Goal: Entertainment & Leisure: Consume media (video, audio)

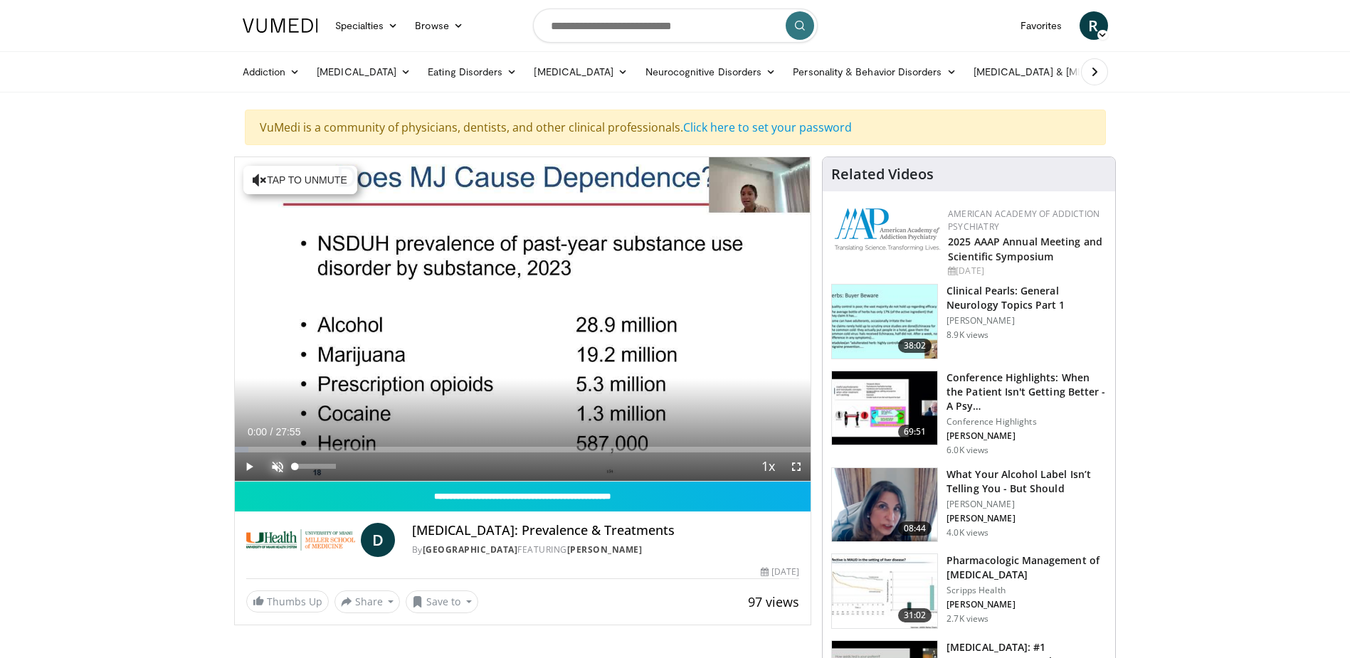
click at [278, 473] on span "Video Player" at bounding box center [277, 467] width 28 height 28
click at [248, 464] on span "Video Player" at bounding box center [249, 467] width 28 height 28
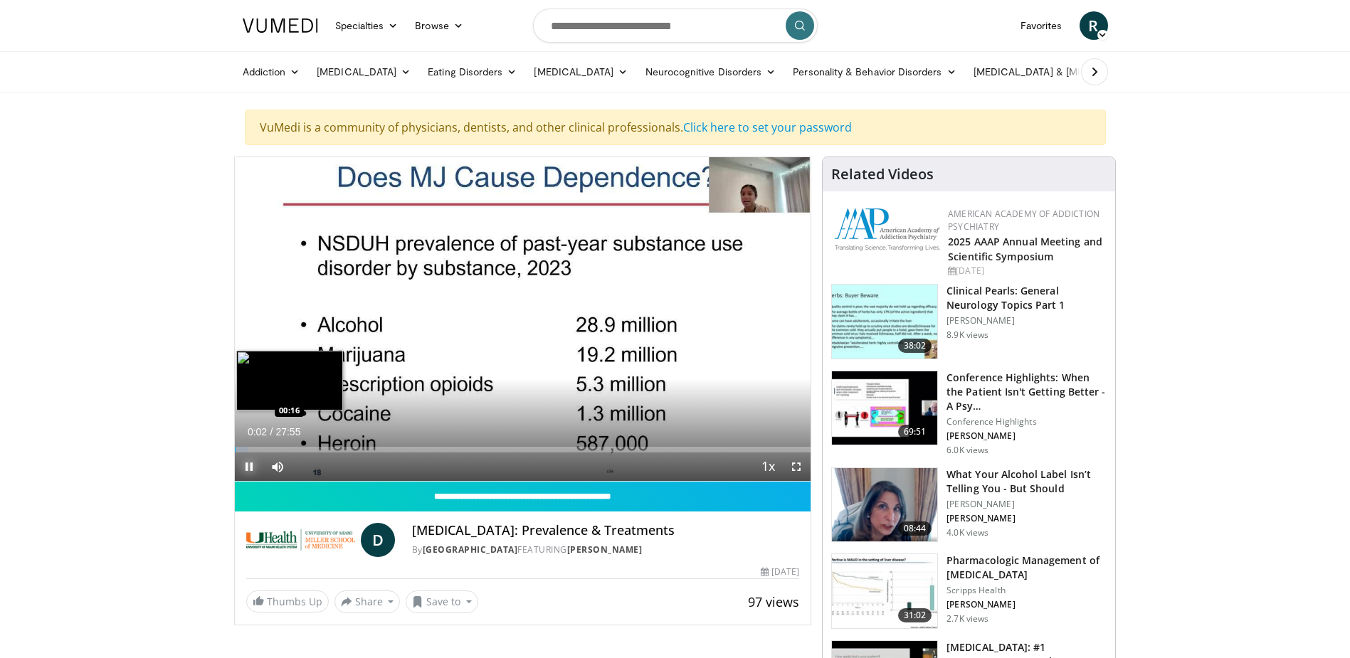
click at [240, 449] on div "Loaded : 2.36% 00:02 00:16" at bounding box center [523, 450] width 576 height 6
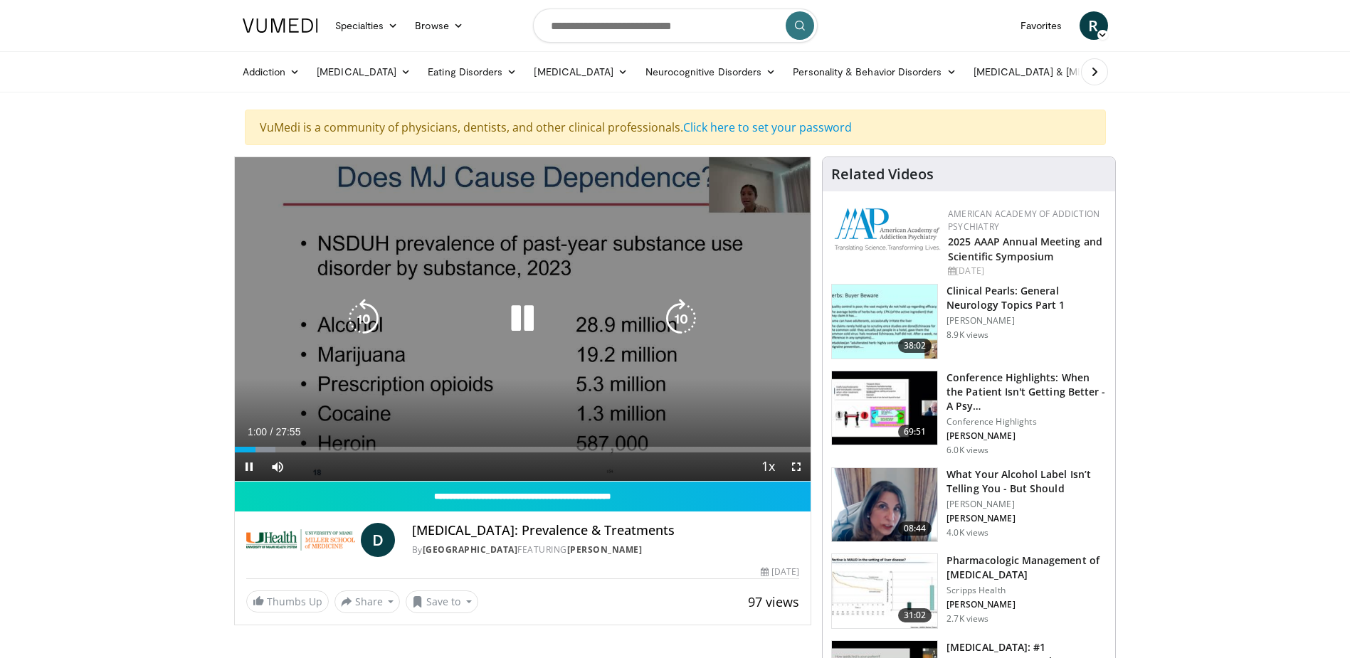
click at [504, 317] on icon "Video Player" at bounding box center [522, 319] width 40 height 40
click at [529, 321] on icon "Video Player" at bounding box center [522, 319] width 40 height 40
click at [536, 336] on icon "Video Player" at bounding box center [522, 319] width 40 height 40
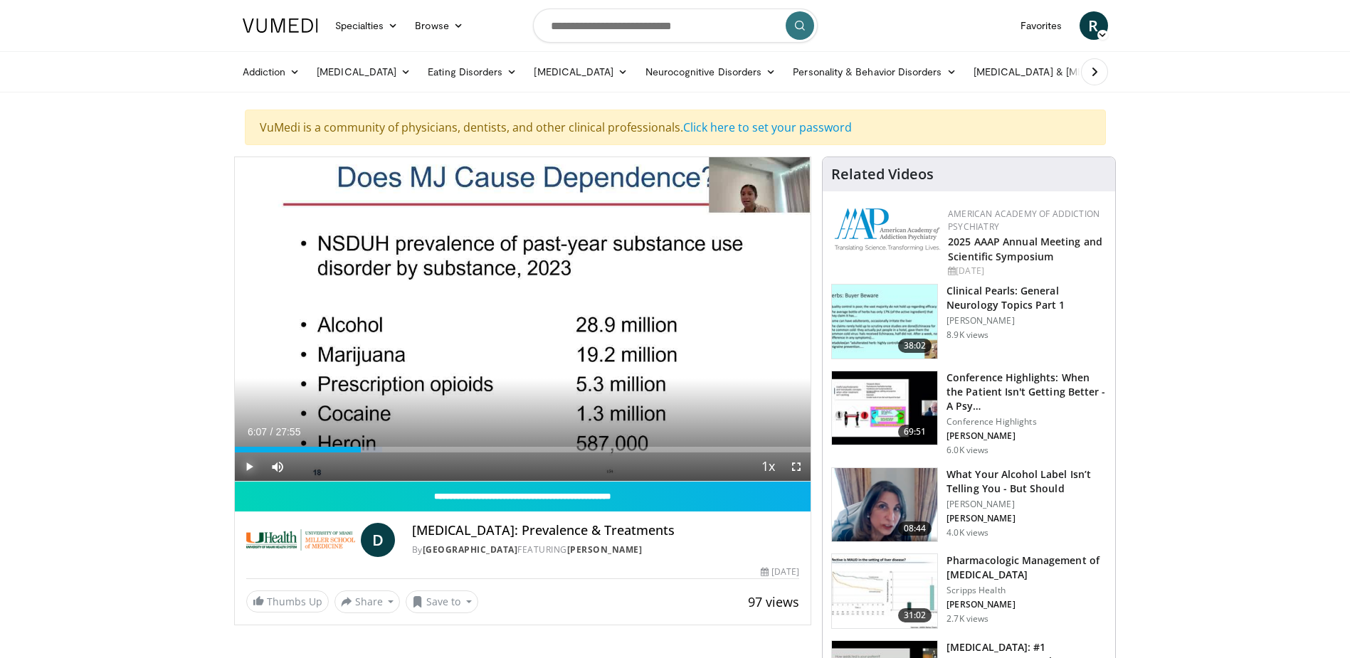
click at [251, 470] on span "Video Player" at bounding box center [249, 467] width 28 height 28
click at [249, 457] on span "Video Player" at bounding box center [249, 467] width 28 height 28
